Goal: Register for event/course

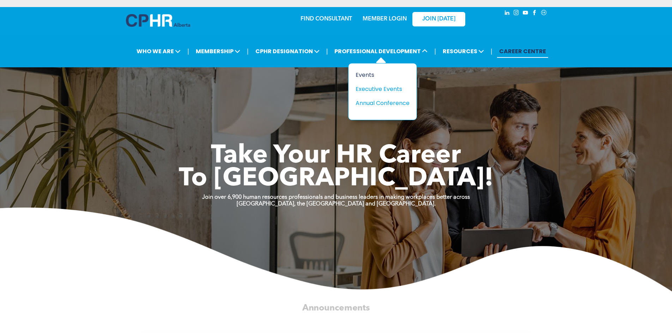
click at [363, 73] on div "Events" at bounding box center [380, 75] width 49 height 9
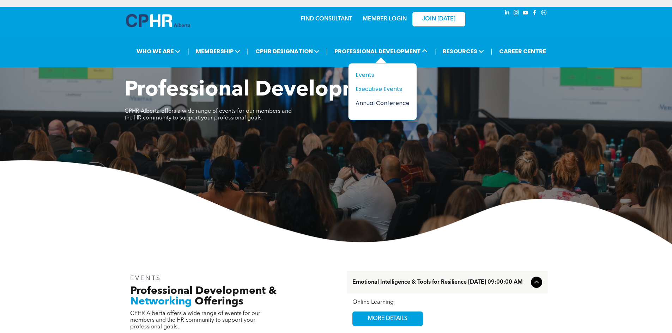
click at [378, 102] on div "Annual Conference" at bounding box center [380, 103] width 49 height 9
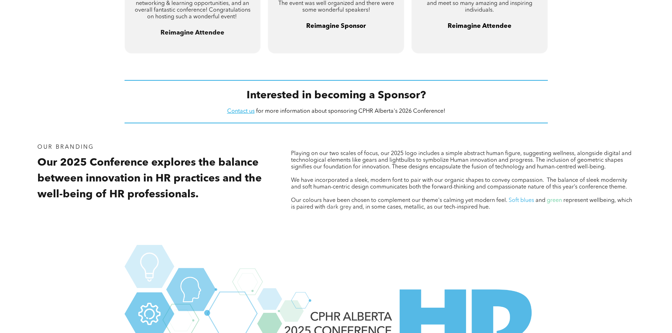
scroll to position [706, 0]
